Goal: Task Accomplishment & Management: Use online tool/utility

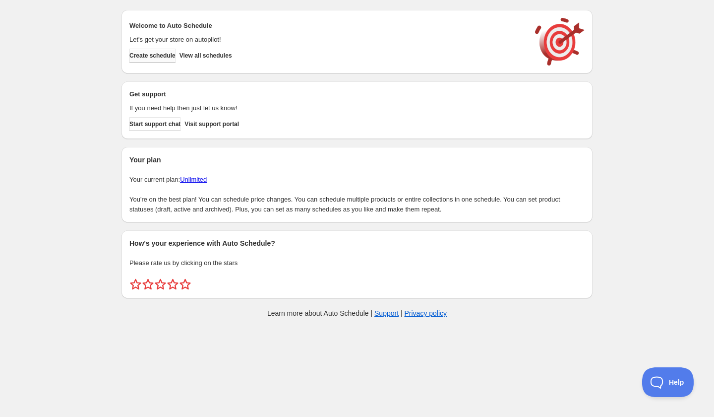
click at [169, 59] on span "Create schedule" at bounding box center [152, 56] width 46 height 8
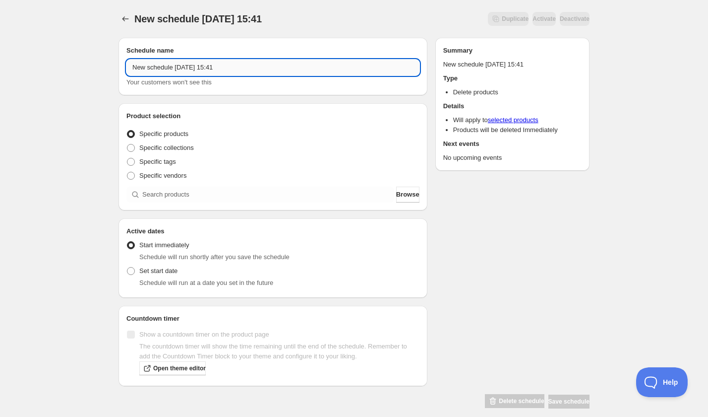
click at [256, 68] on input "New schedule [DATE] 15:41" at bounding box center [272, 68] width 293 height 16
paste input "Friday, November 7th | 6:00PM-8:00PM | Hot Date Night: Fused Glass Collaborativ…"
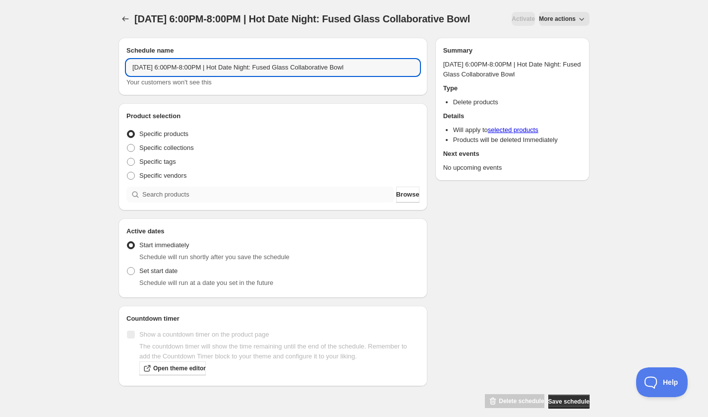
type input "Friday, November 7th | 6:00PM-8:00PM | Hot Date Night: Fused Glass Collaborativ…"
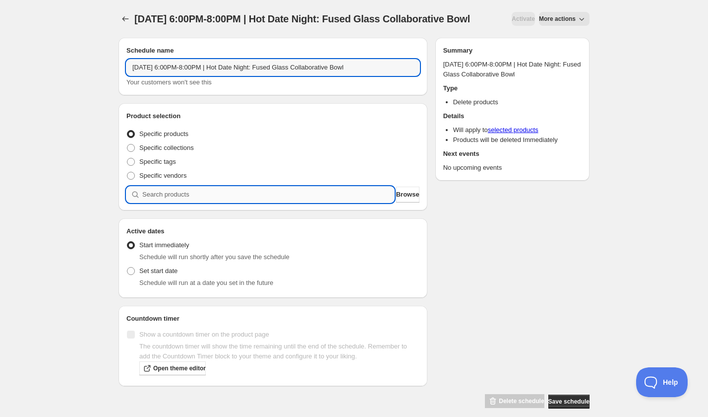
click at [204, 210] on div "Product selection Entity type Specific products Specific collections Specific t…" at bounding box center [273, 156] width 309 height 107
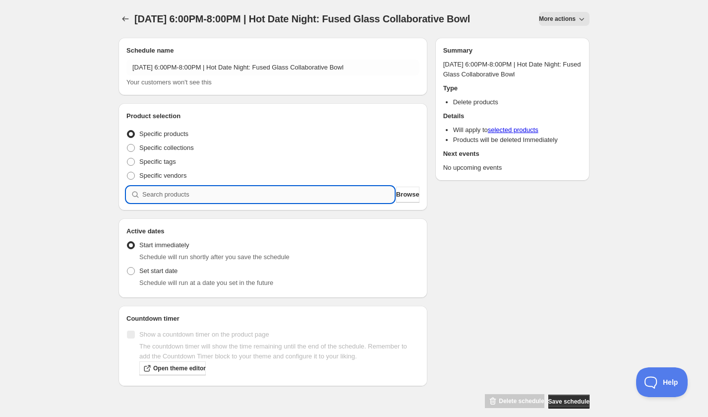
paste input "Friday, November 7th | 6:00PM-8:00PM | Hot Date Night: Fused Glass Collaborativ…"
type input "Friday, November 7th | 6:00PM-8:00PM | Hot Date Night: Fused Glass Collaborativ…"
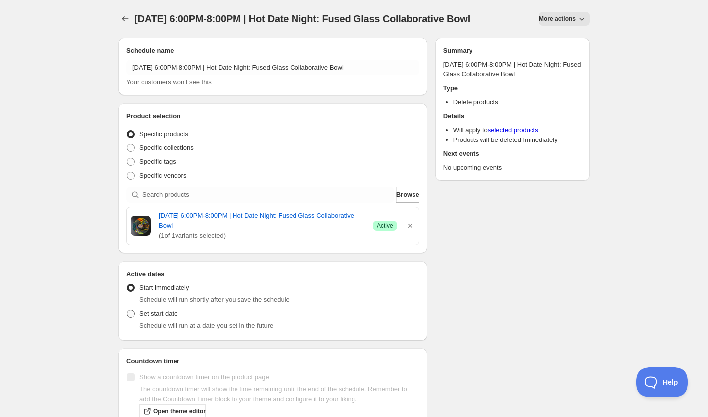
click at [162, 317] on span "Set start date" at bounding box center [158, 312] width 38 height 7
click at [127, 310] on input "Set start date" at bounding box center [127, 309] width 0 height 0
radio input "true"
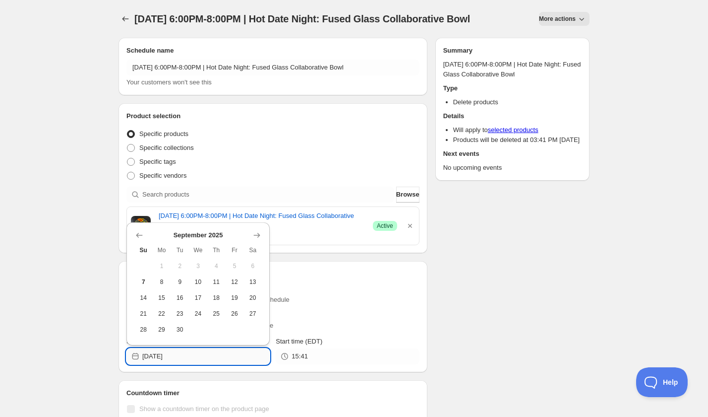
click at [186, 364] on input "2025-09-07" at bounding box center [205, 356] width 127 height 16
click at [253, 234] on icon "Show next month, October 2025" at bounding box center [257, 235] width 10 height 10
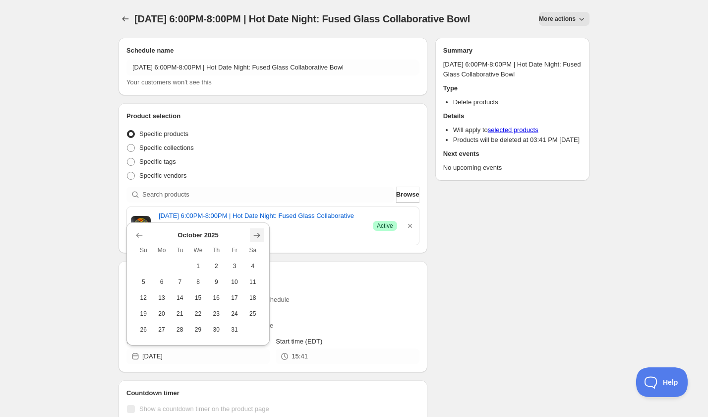
click at [253, 234] on icon "Show next month, November 2025" at bounding box center [257, 235] width 10 height 10
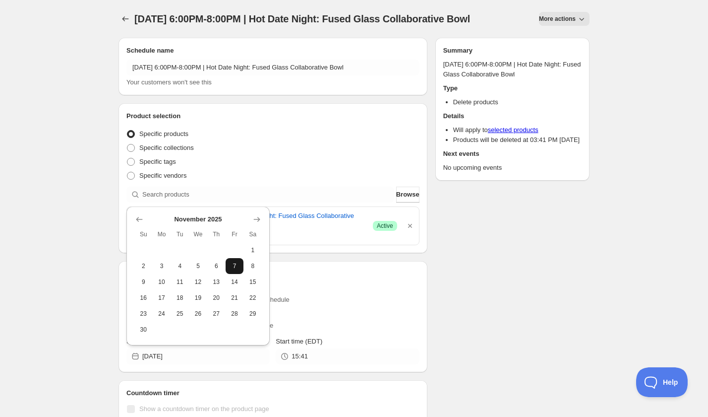
click at [231, 263] on span "7" at bounding box center [235, 266] width 10 height 8
type input "2025-11-07"
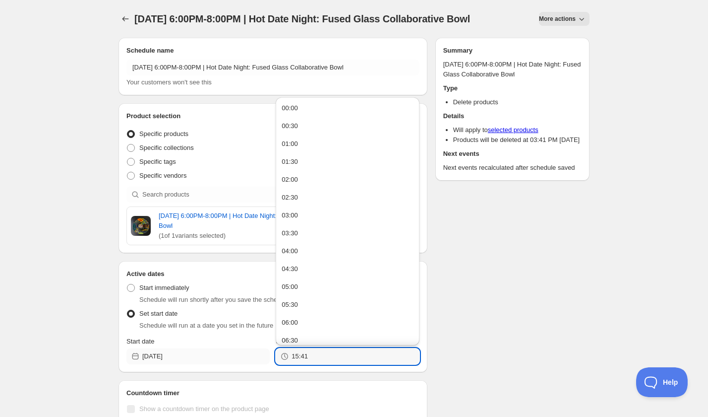
drag, startPoint x: 314, startPoint y: 365, endPoint x: 260, endPoint y: 362, distance: 53.7
click at [260, 362] on div "Start date 2025-11-07 Start time (EDT) 15:41" at bounding box center [272, 350] width 293 height 28
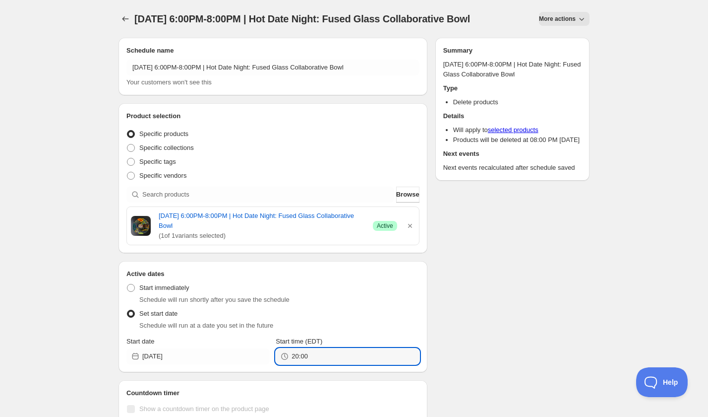
type input "20:00"
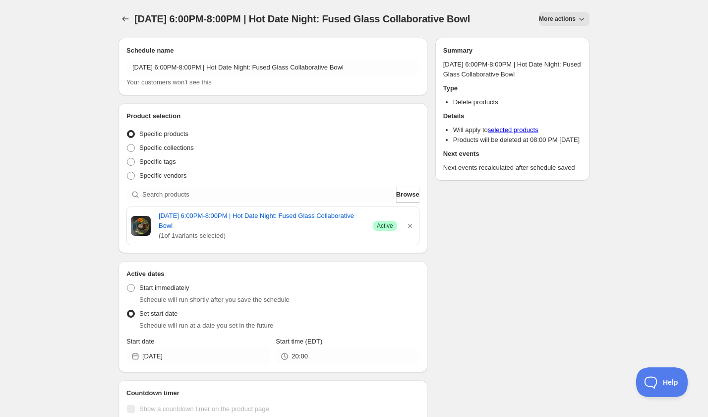
click at [461, 338] on div "Schedule name Friday, November 7th | 6:00PM-8:00PM | Hot Date Night: Fused Glas…" at bounding box center [350, 256] width 479 height 453
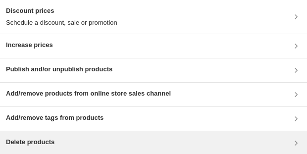
click at [125, 31] on div "Delete products" at bounding box center [154, 143] width 296 height 12
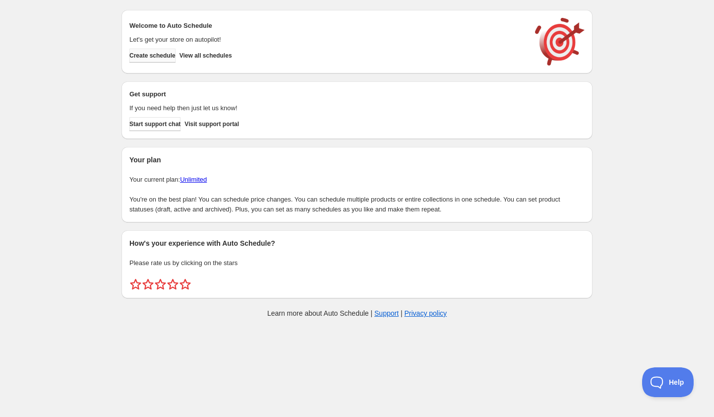
click at [169, 56] on span "Create schedule" at bounding box center [152, 56] width 46 height 8
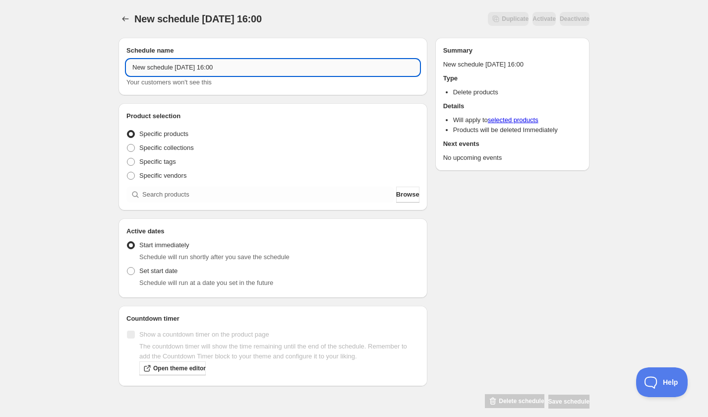
click at [257, 68] on input "New schedule Sep 07 2025 16:00" at bounding box center [272, 68] width 293 height 16
paste input "Tuesday, November 18th | 6:00PM-8:00PM | Cocktail Making: Holidays"
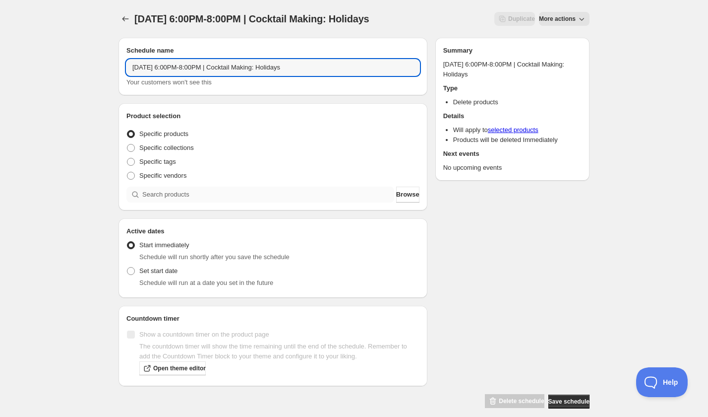
type input "Tuesday, November 18th | 6:00PM-8:00PM | Cocktail Making: Holidays"
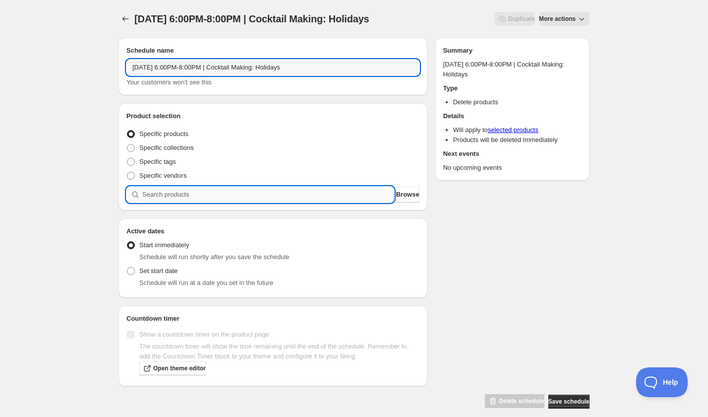
click at [178, 193] on input "search" at bounding box center [268, 194] width 252 height 16
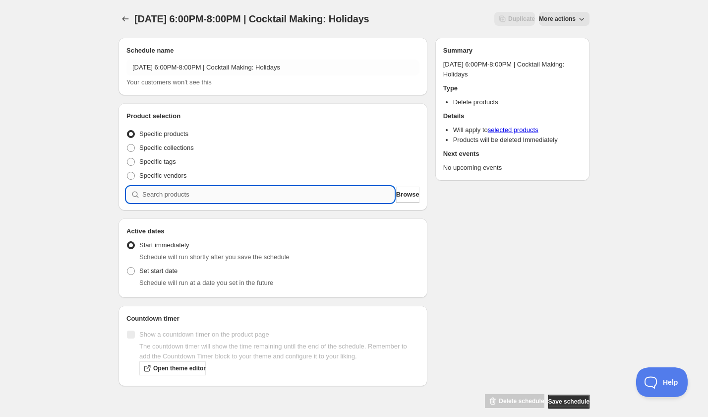
paste input "Tuesday, November 18th | 6:00PM-8:00PM | Cocktail Making: Holidays"
type input "Tuesday, November 18th | 6:00PM-8:00PM | Cocktail Making: Holidays"
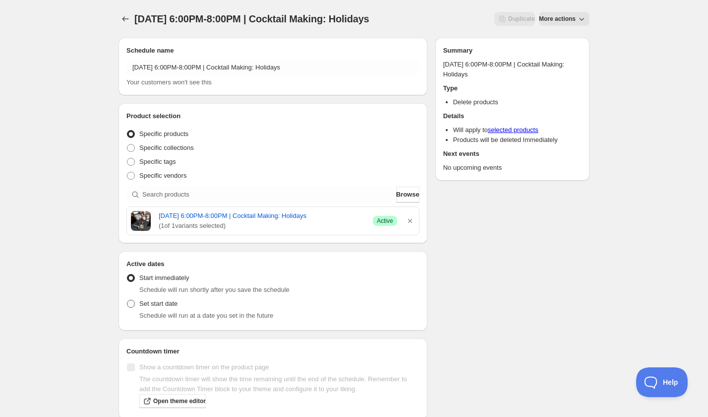
click at [159, 307] on span "Set start date" at bounding box center [158, 303] width 38 height 7
click at [127, 300] on input "Set start date" at bounding box center [127, 300] width 0 height 0
radio input "true"
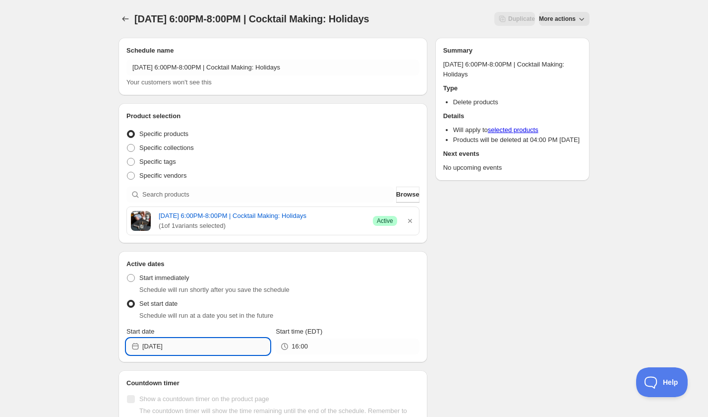
click at [202, 350] on input "[DATE]" at bounding box center [205, 346] width 127 height 16
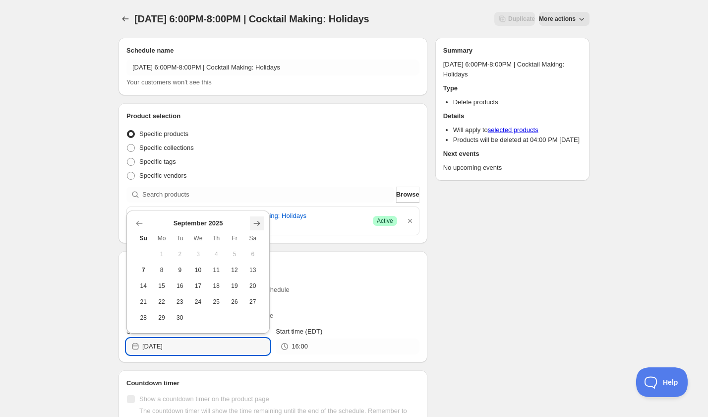
click at [256, 221] on icon "Show next month, October 2025" at bounding box center [257, 223] width 10 height 10
click at [256, 221] on icon "Show next month, November 2025" at bounding box center [257, 223] width 10 height 10
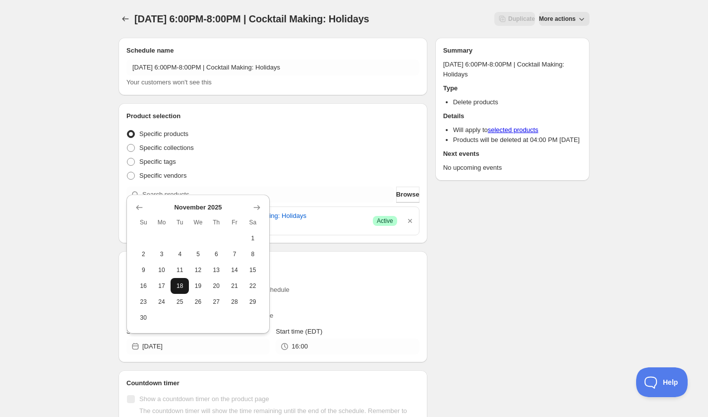
click at [184, 286] on span "18" at bounding box center [180, 286] width 10 height 8
type input "2025-11-18"
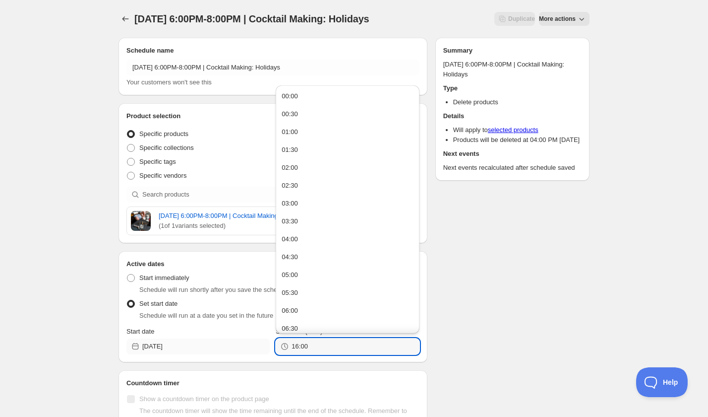
drag, startPoint x: 328, startPoint y: 356, endPoint x: 254, endPoint y: 356, distance: 73.9
click at [254, 354] on div "Start date 2025-11-18 Start time (EDT) 16:00" at bounding box center [272, 340] width 293 height 28
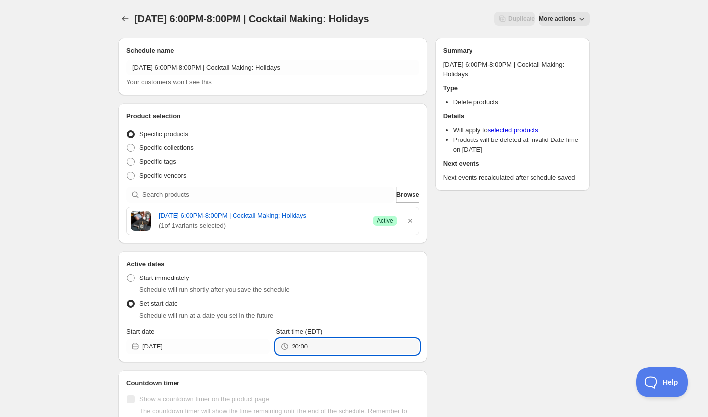
type input "20:00"
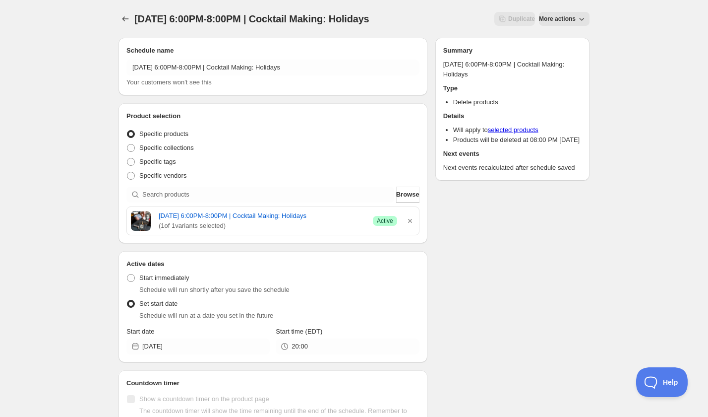
click at [493, 332] on div "Schedule name Tuesday, November 18th | 6:00PM-8:00PM | Cocktail Making: Holiday…" at bounding box center [350, 251] width 479 height 443
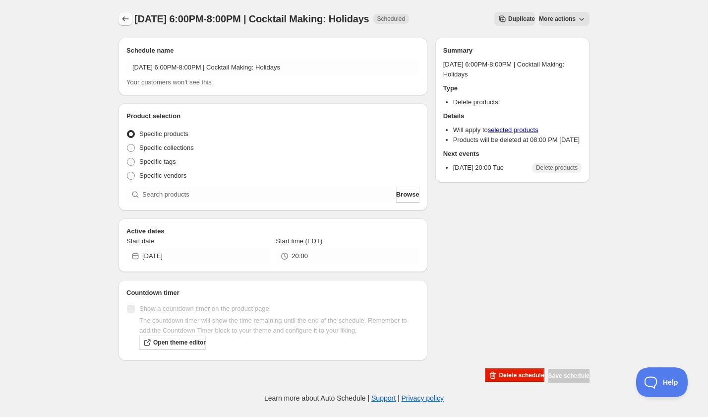
click at [120, 14] on button "Schedules" at bounding box center [126, 19] width 14 height 14
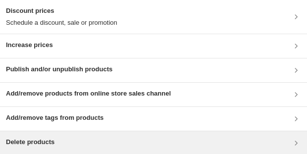
click at [126, 31] on div "Delete products" at bounding box center [154, 143] width 296 height 12
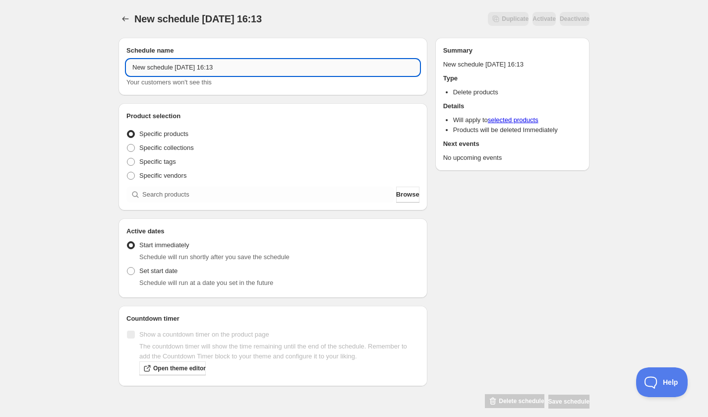
click at [182, 61] on input "New schedule Sep 07 2025 16:13" at bounding box center [272, 68] width 293 height 16
paste input "Saturday, November 15th | 1:00PM-4:00PM | Stained Glass Techniques: Beveled Gla…"
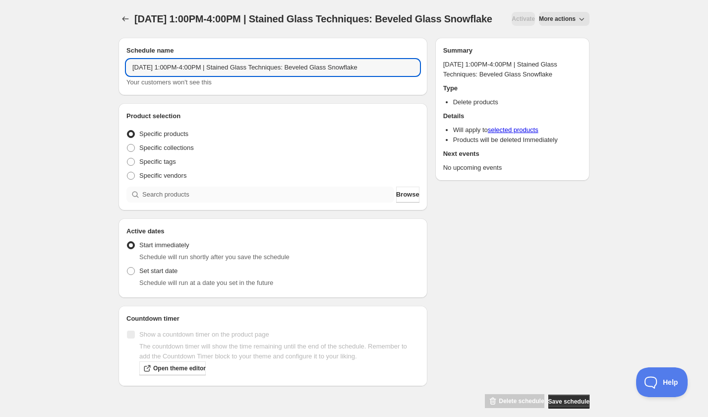
type input "Saturday, November 15th | 1:00PM-4:00PM | Stained Glass Techniques: Beveled Gla…"
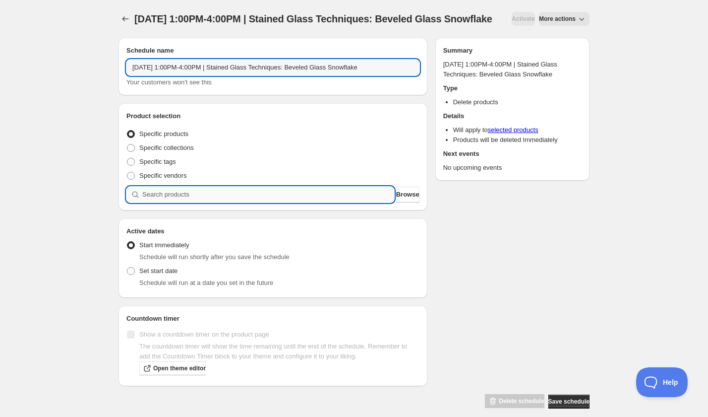
click at [175, 210] on div "Product selection Entity type Specific products Specific collections Specific t…" at bounding box center [273, 156] width 309 height 107
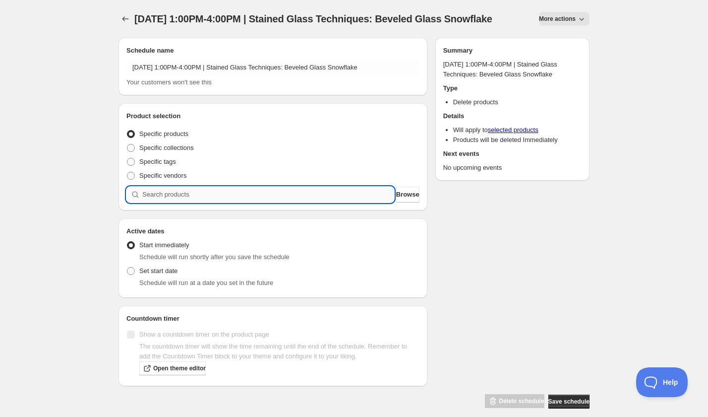
paste input "Saturday, November 15th | 1:00PM-4:00PM | Stained Glass Techniques: Beveled Gla…"
type input "Saturday, November 15th | 1:00PM-4:00PM | Stained Glass Techniques: Beveled Gla…"
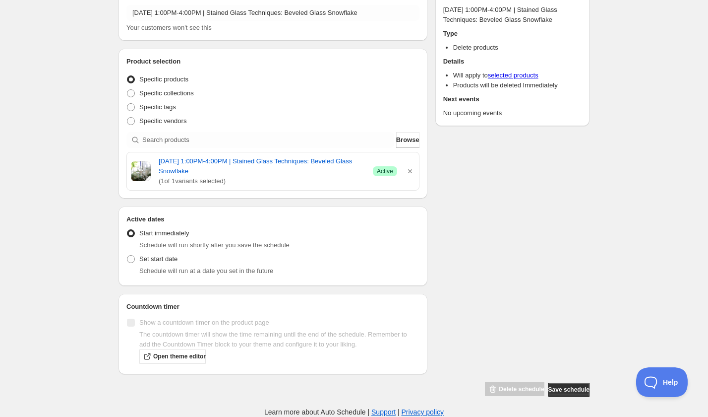
scroll to position [65, 0]
click at [157, 261] on span "Set start date" at bounding box center [158, 258] width 38 height 7
click at [127, 255] on input "Set start date" at bounding box center [127, 255] width 0 height 0
radio input "true"
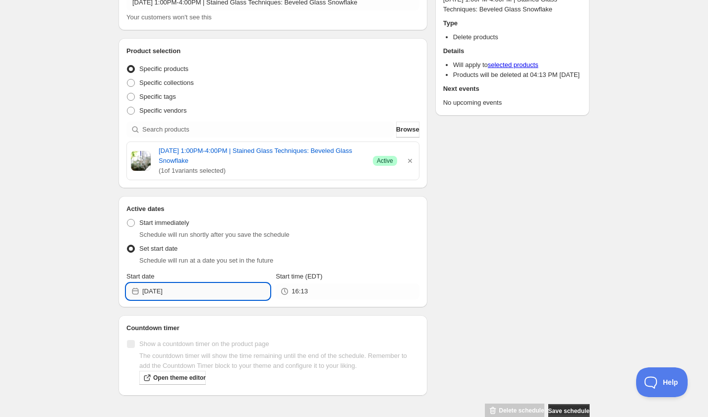
click at [186, 299] on input "2025-09-07" at bounding box center [205, 291] width 127 height 16
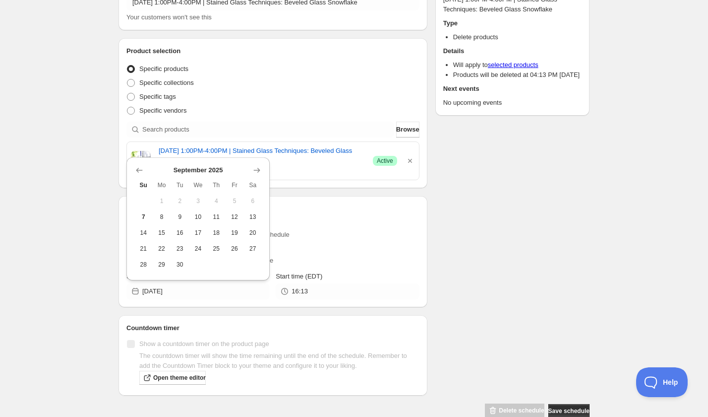
click at [251, 177] on th "Sa" at bounding box center [253, 185] width 18 height 16
click at [254, 169] on icon "Show next month, October 2025" at bounding box center [257, 170] width 10 height 10
click at [254, 169] on icon "Show next month, November 2025" at bounding box center [257, 170] width 10 height 10
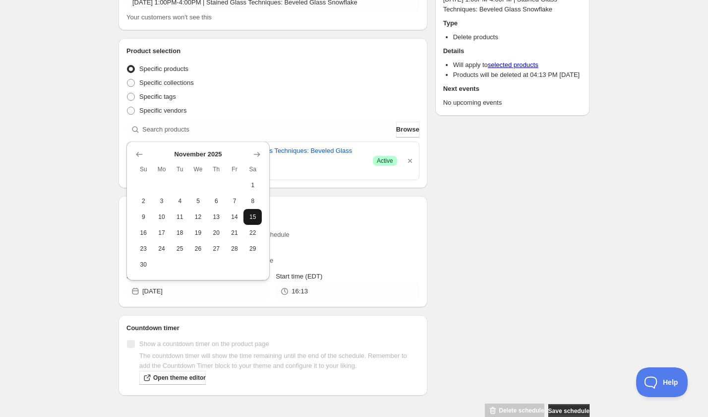
click at [248, 216] on span "15" at bounding box center [252, 217] width 10 height 8
type input "2025-11-15"
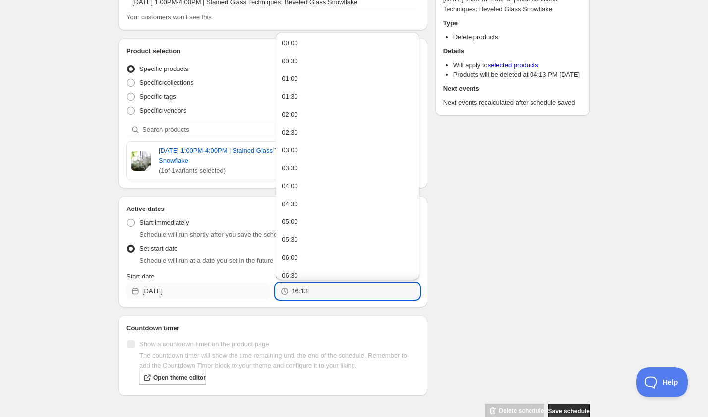
drag, startPoint x: 310, startPoint y: 303, endPoint x: 269, endPoint y: 302, distance: 41.7
click at [269, 299] on div "Start date 2025-11-15 Start time (EDT) 16:13" at bounding box center [272, 285] width 293 height 28
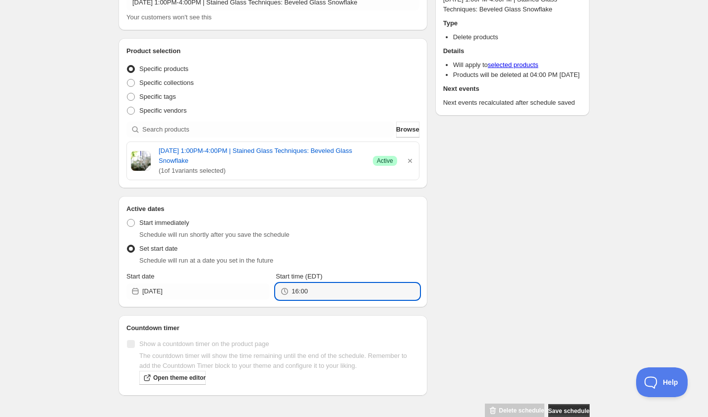
type input "16:00"
click at [461, 288] on div "Schedule name Saturday, November 15th | 1:00PM-4:00PM | Stained Glass Technique…" at bounding box center [350, 191] width 479 height 453
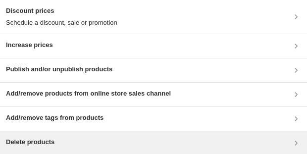
click at [102, 31] on div "Delete products" at bounding box center [154, 143] width 296 height 12
